Goal: Transaction & Acquisition: Download file/media

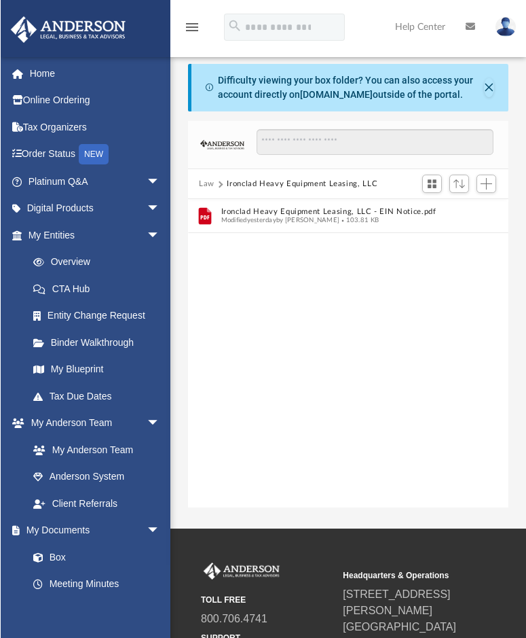
scroll to position [298, 310]
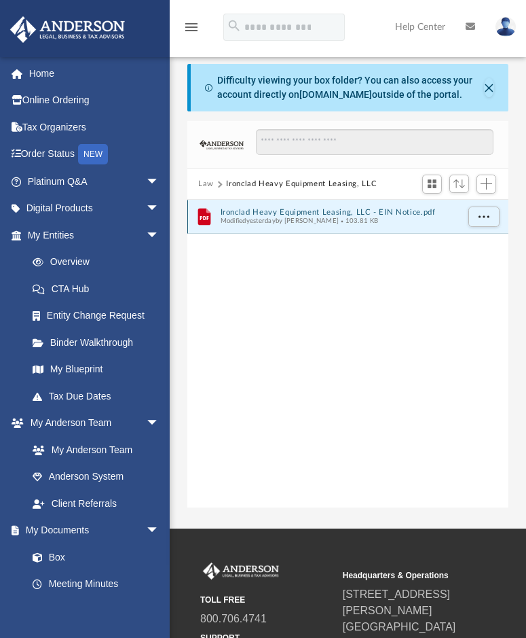
click at [249, 214] on button "Ironclad Heavy Equipment Leasing, LLC - EIN Notice.pdf" at bounding box center [339, 211] width 237 height 9
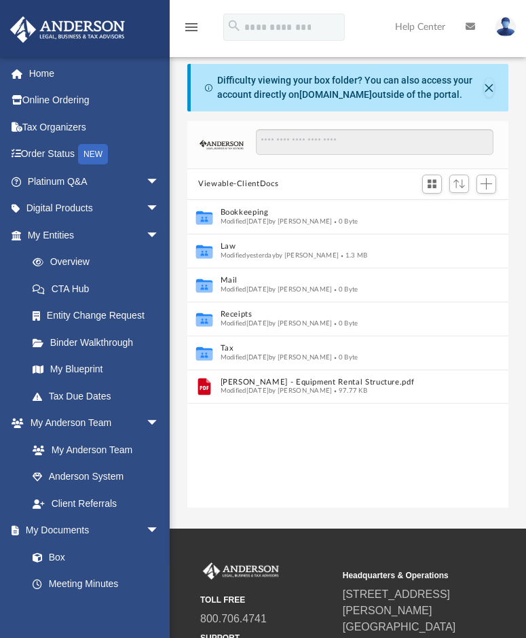
scroll to position [298, 310]
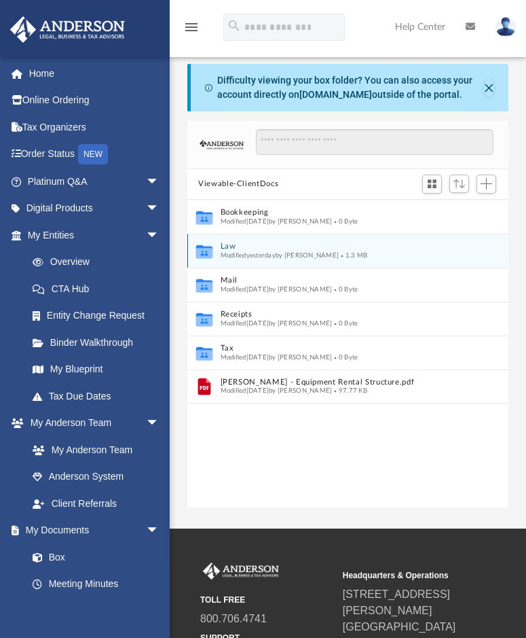
click at [266, 244] on button "Law" at bounding box center [339, 246] width 237 height 9
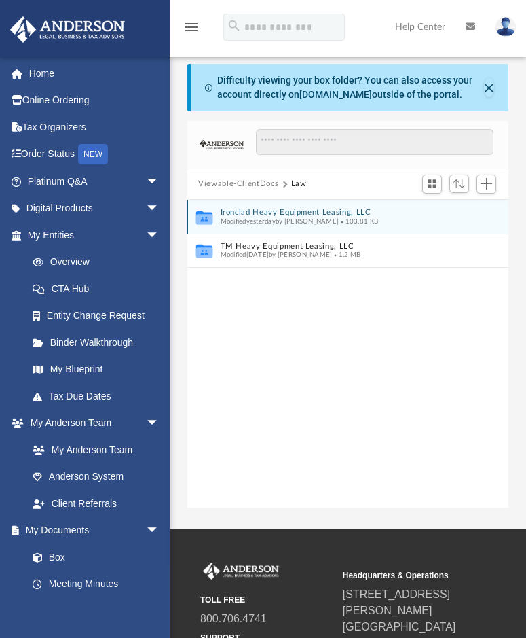
click at [272, 209] on button "Ironclad Heavy Equipment Leasing, LLC" at bounding box center [339, 212] width 237 height 9
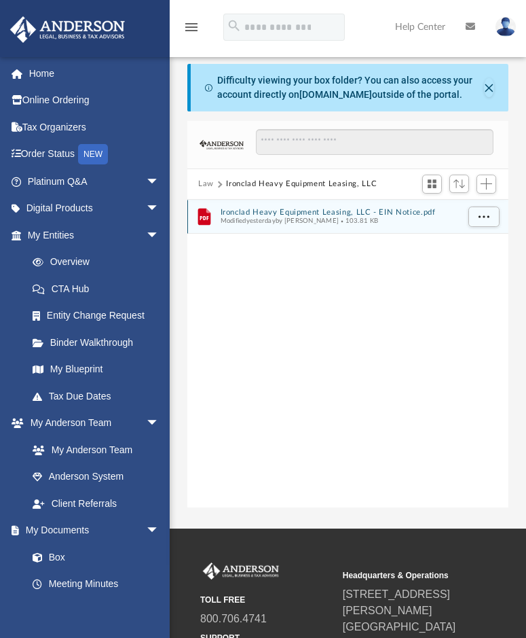
click at [270, 214] on button "Ironclad Heavy Equipment Leasing, LLC - EIN Notice.pdf" at bounding box center [339, 211] width 237 height 9
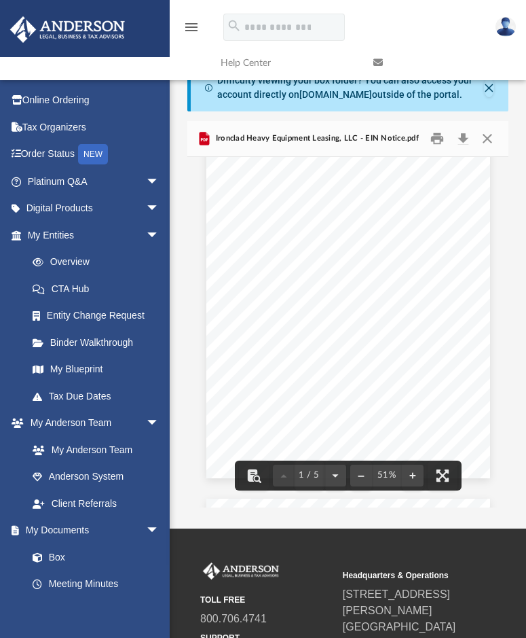
scroll to position [68, 0]
click at [413, 476] on button "File preview" at bounding box center [413, 476] width 22 height 30
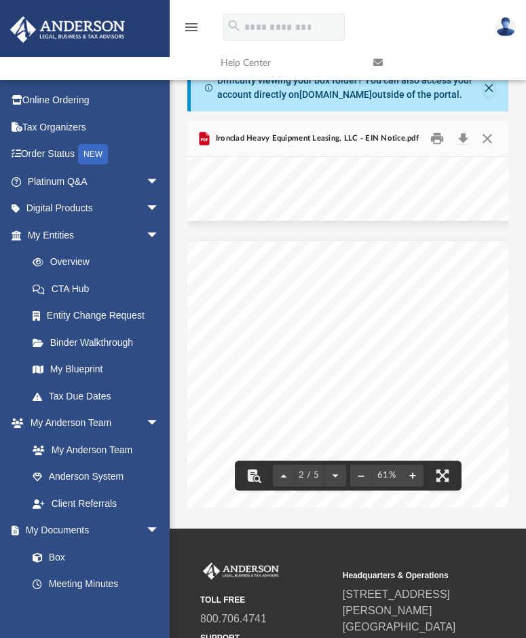
scroll to position [421, 0]
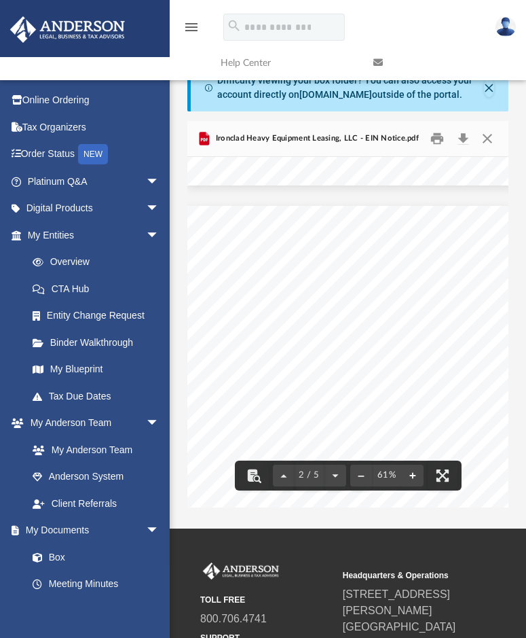
click at [410, 478] on button "File preview" at bounding box center [413, 476] width 22 height 30
